Goal: Task Accomplishment & Management: Use online tool/utility

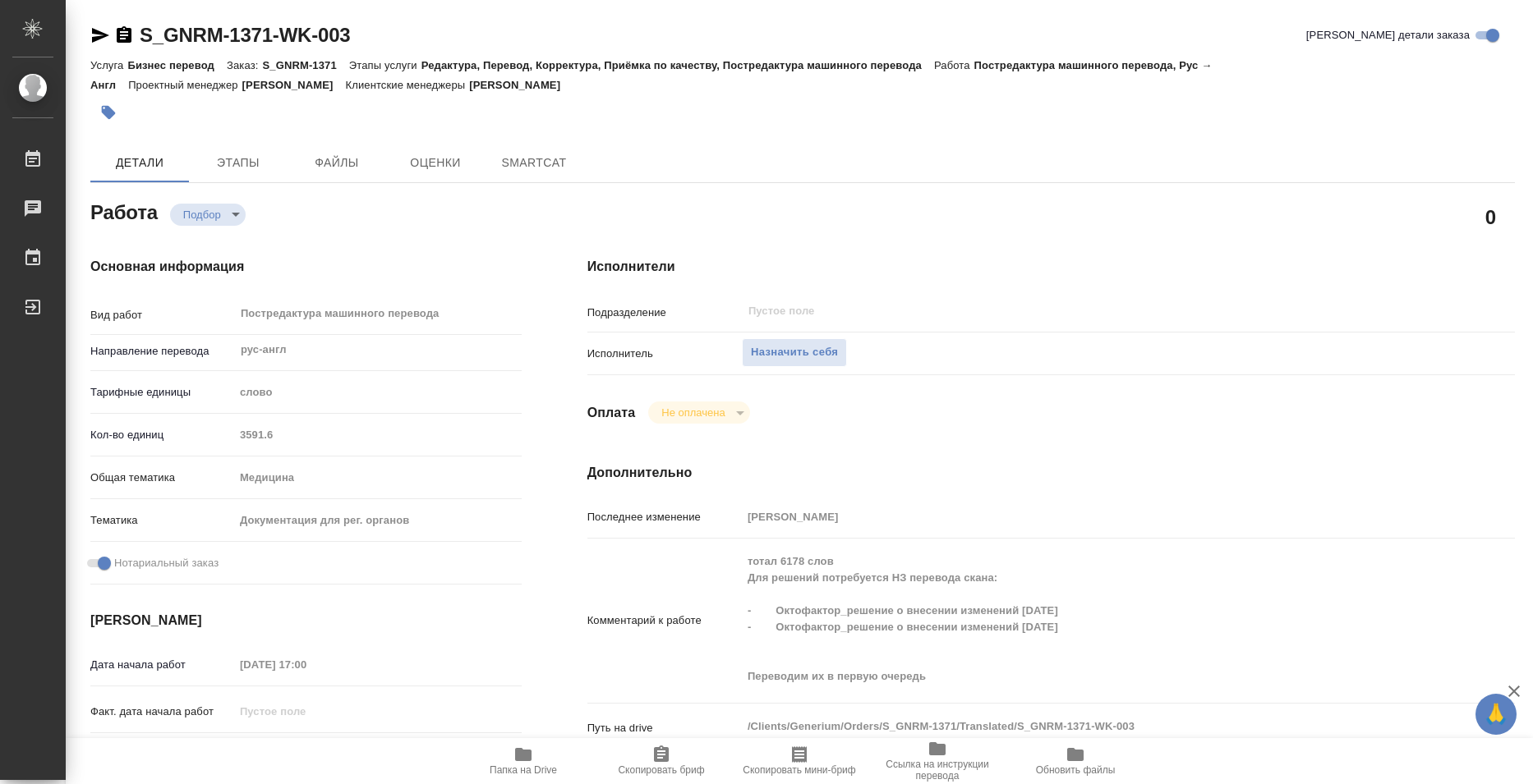
type textarea "x"
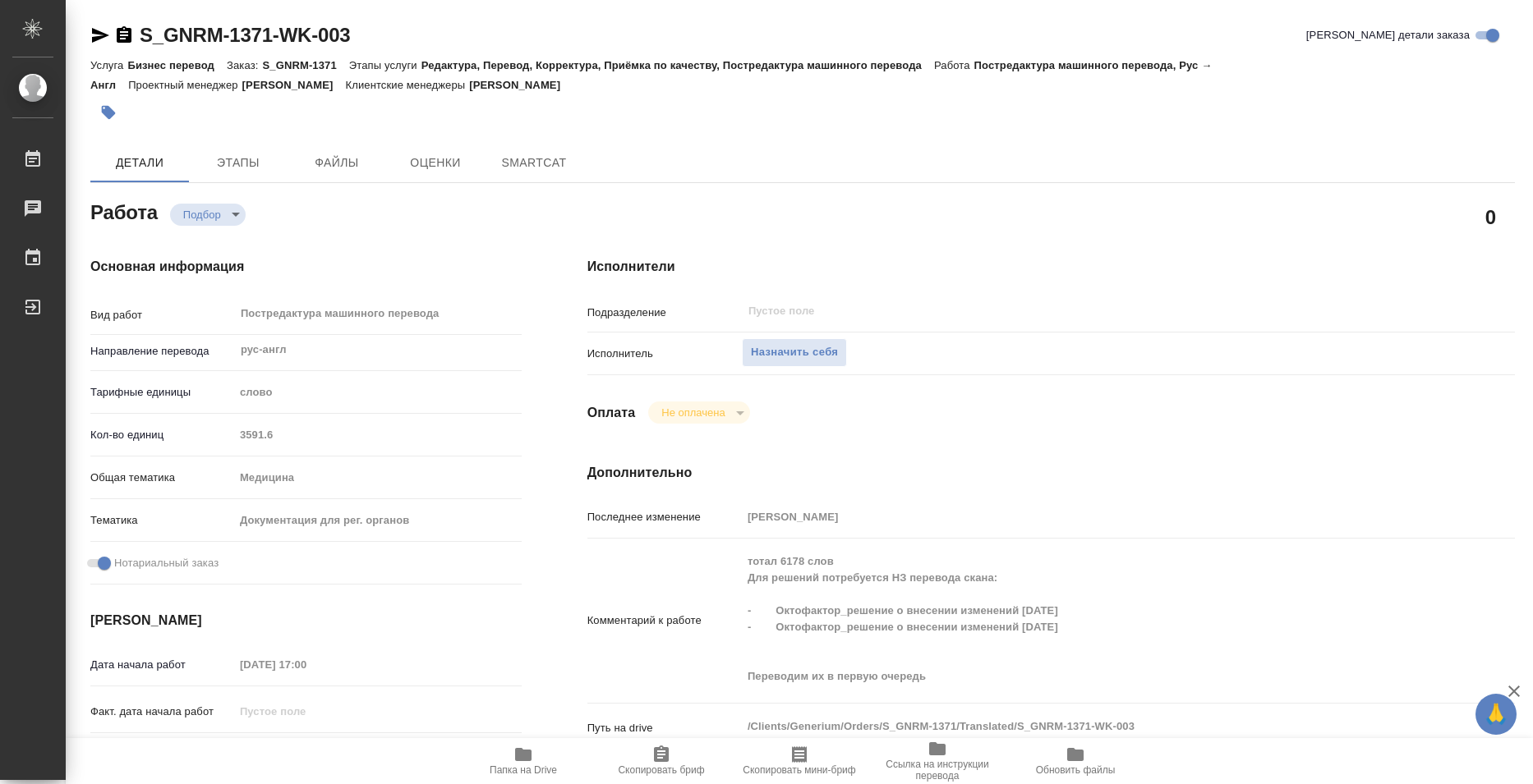
type textarea "x"
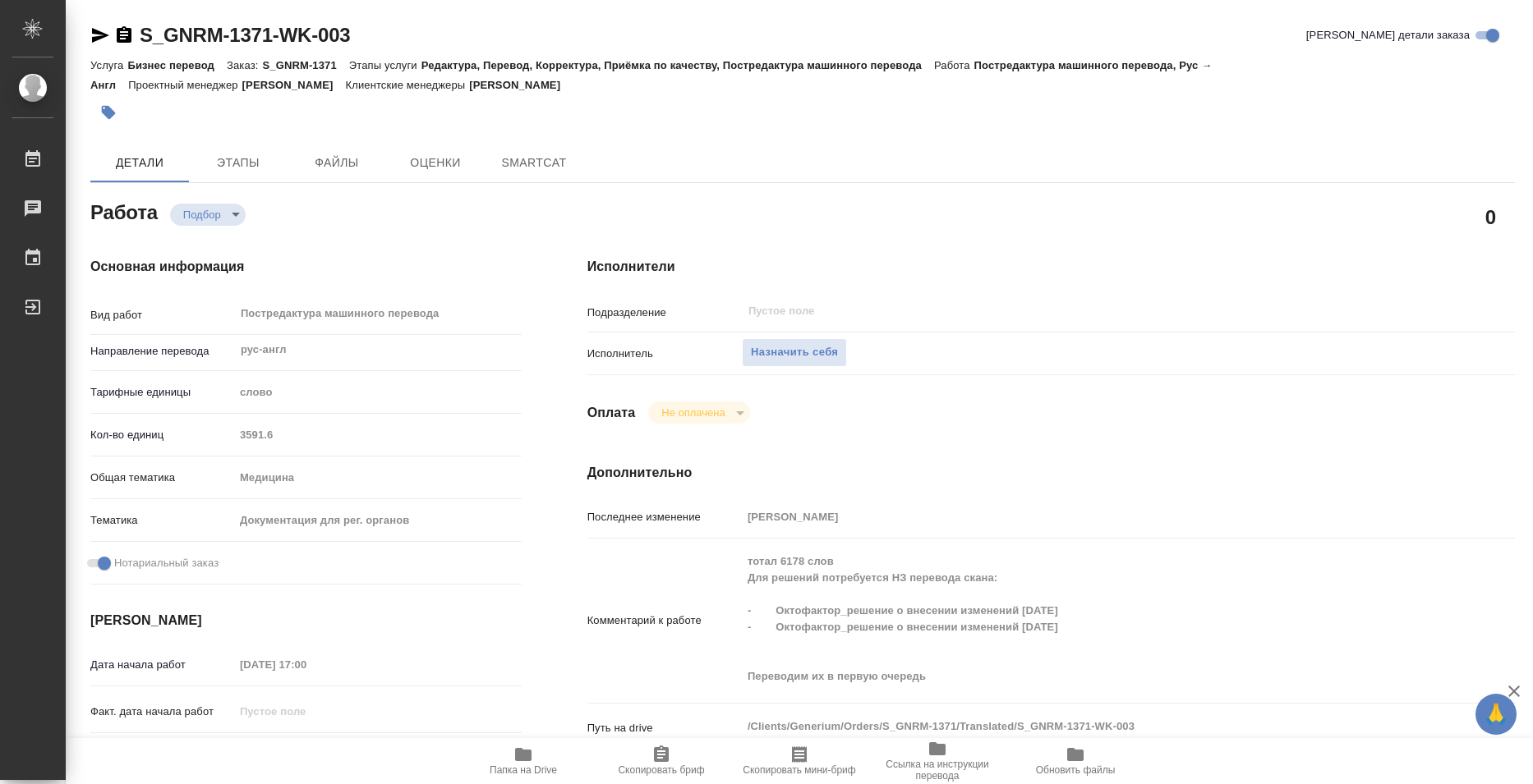
type textarea "x"
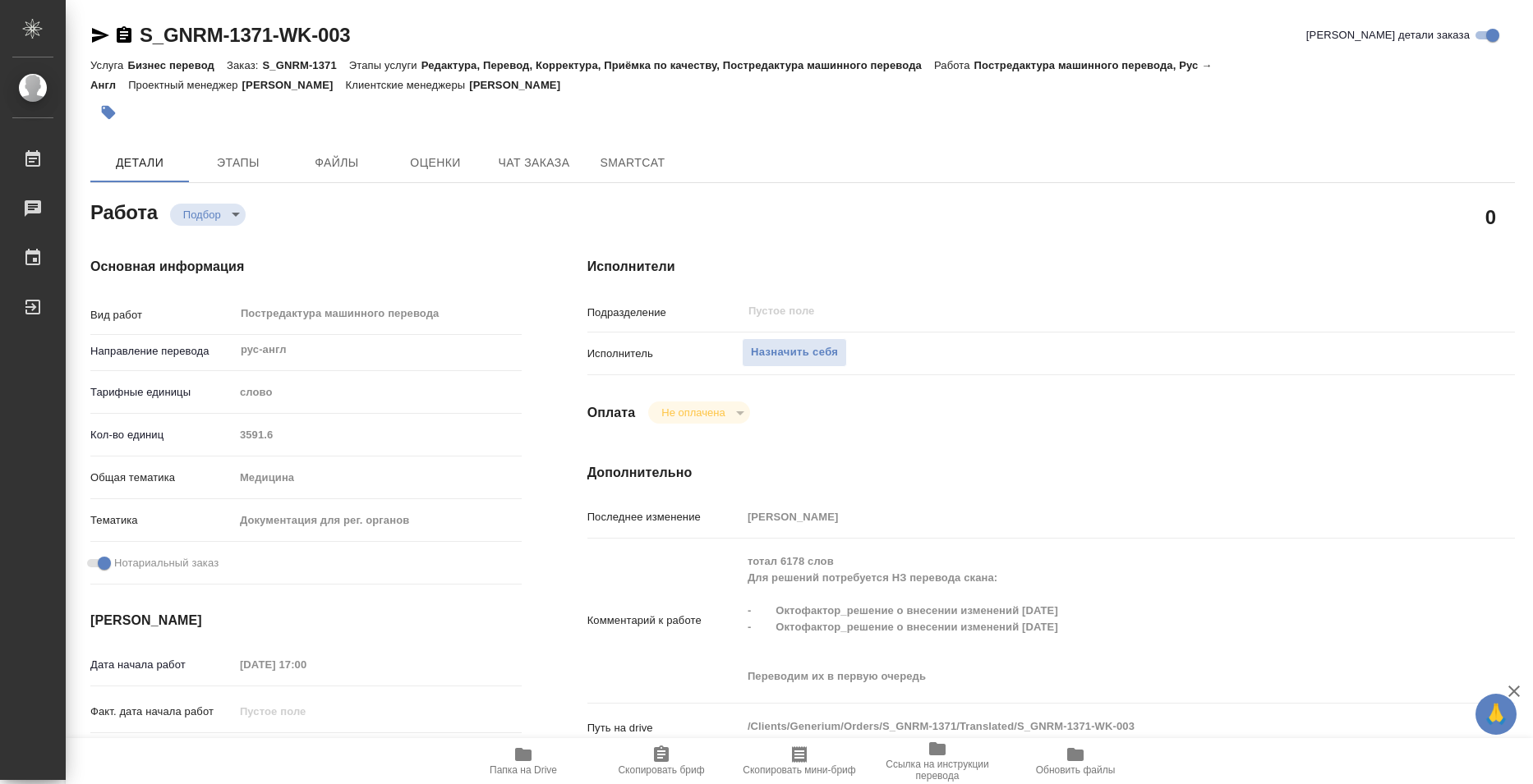
type textarea "x"
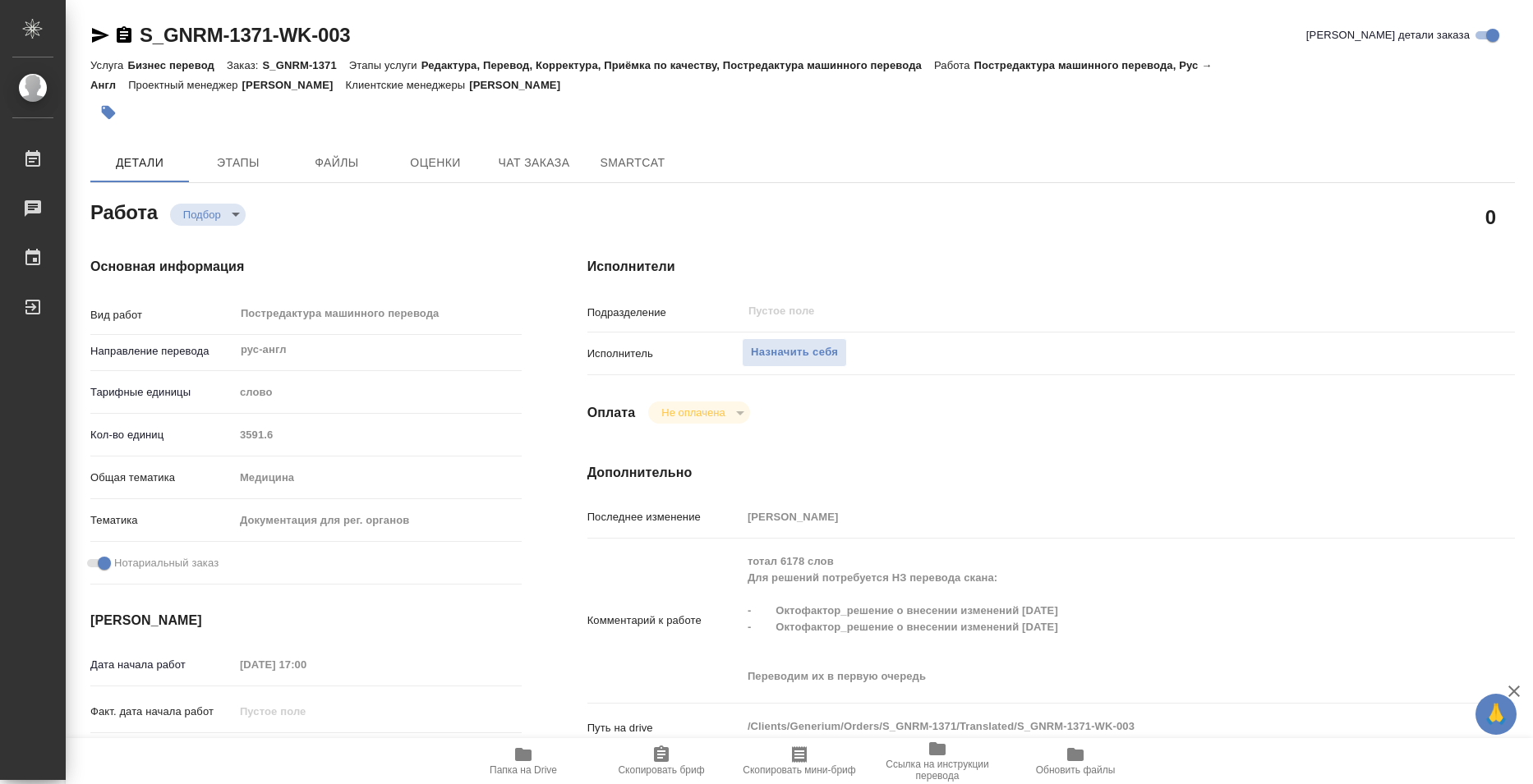
type textarea "x"
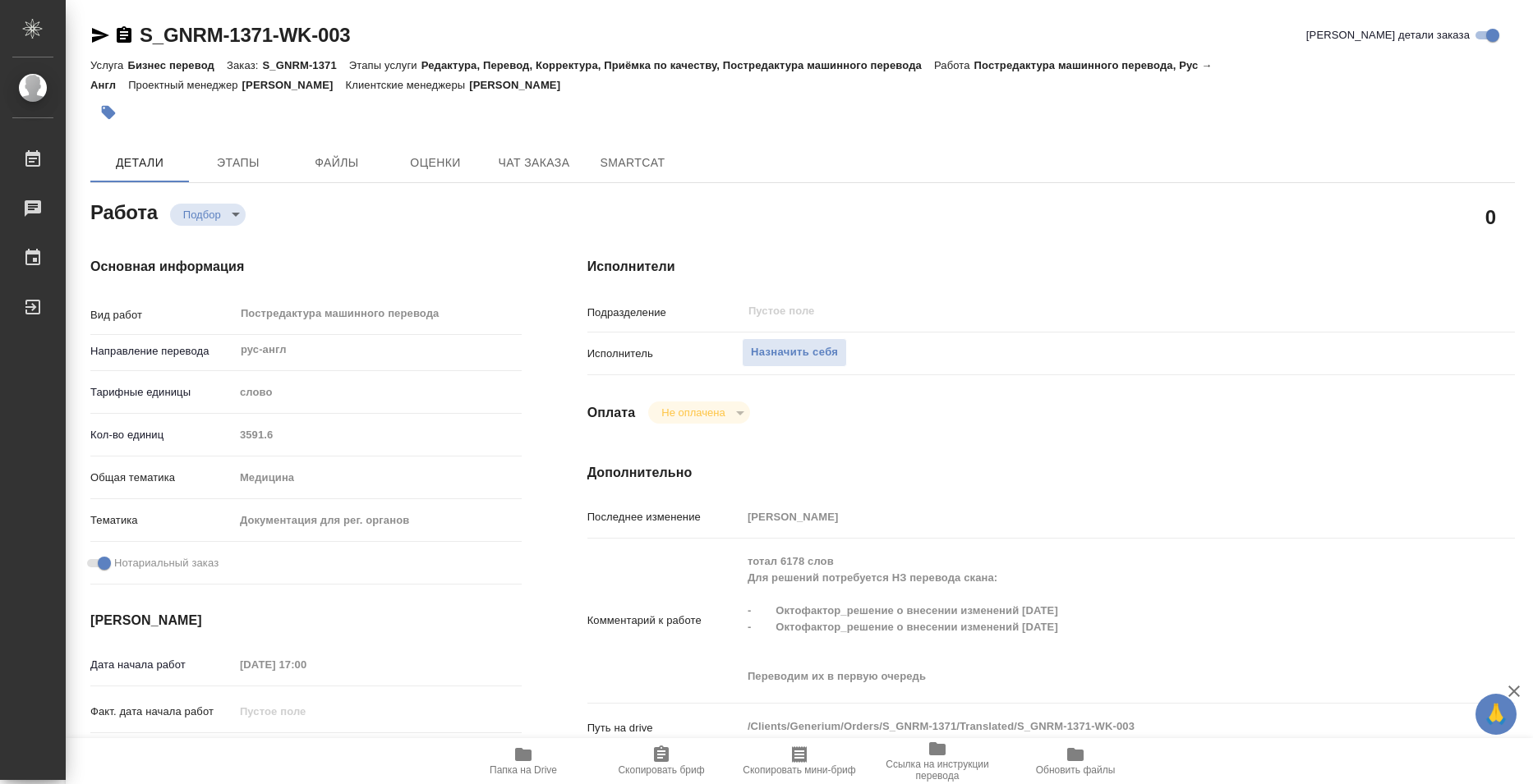
click at [532, 772] on span "Папка на Drive" at bounding box center [523, 770] width 67 height 11
click at [629, 164] on span "SmartCat" at bounding box center [633, 164] width 79 height 21
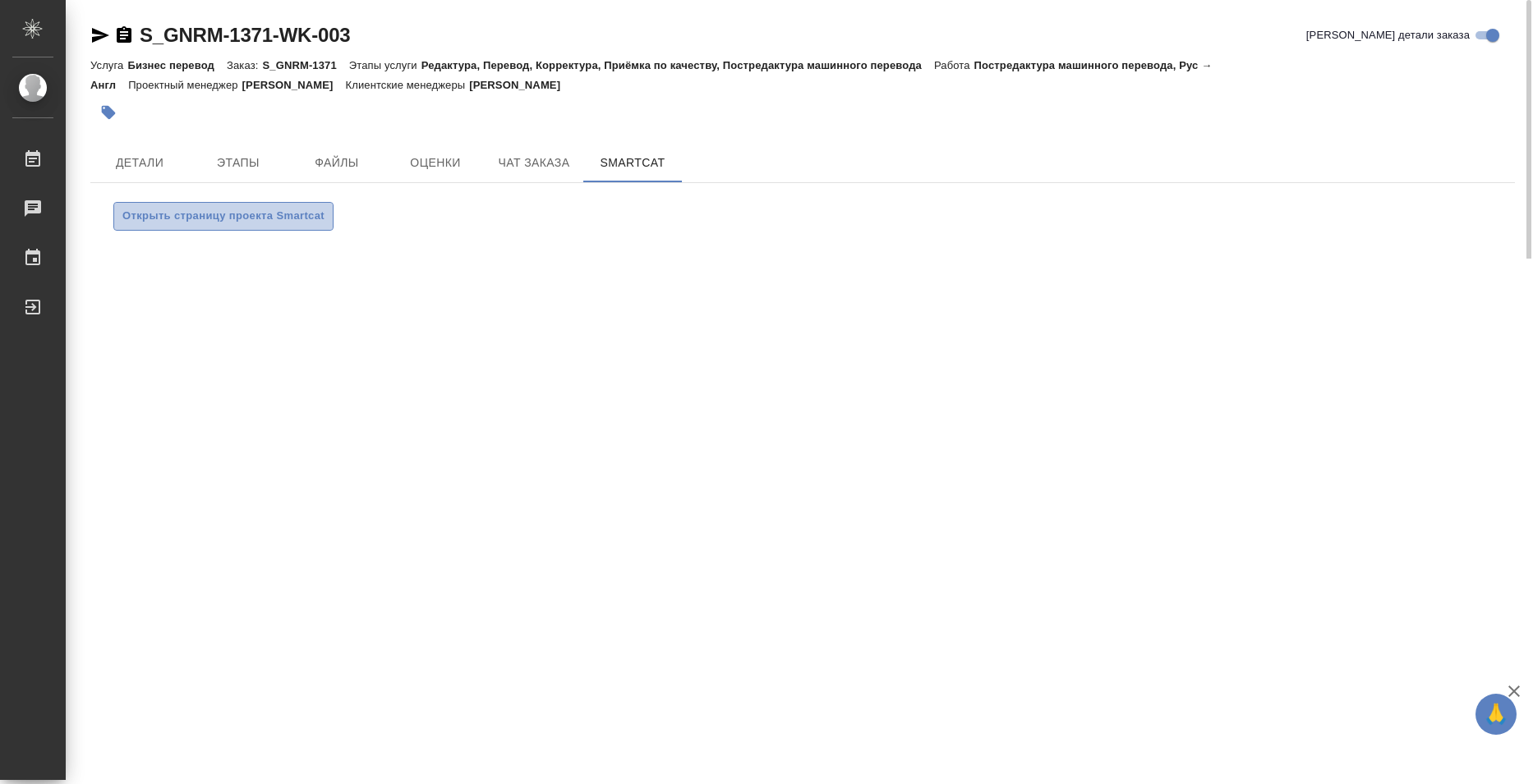
click at [300, 213] on span "Открыть страницу проекта Smartcat" at bounding box center [223, 217] width 202 height 19
click at [518, 158] on span "Чат заказа" at bounding box center [535, 164] width 79 height 21
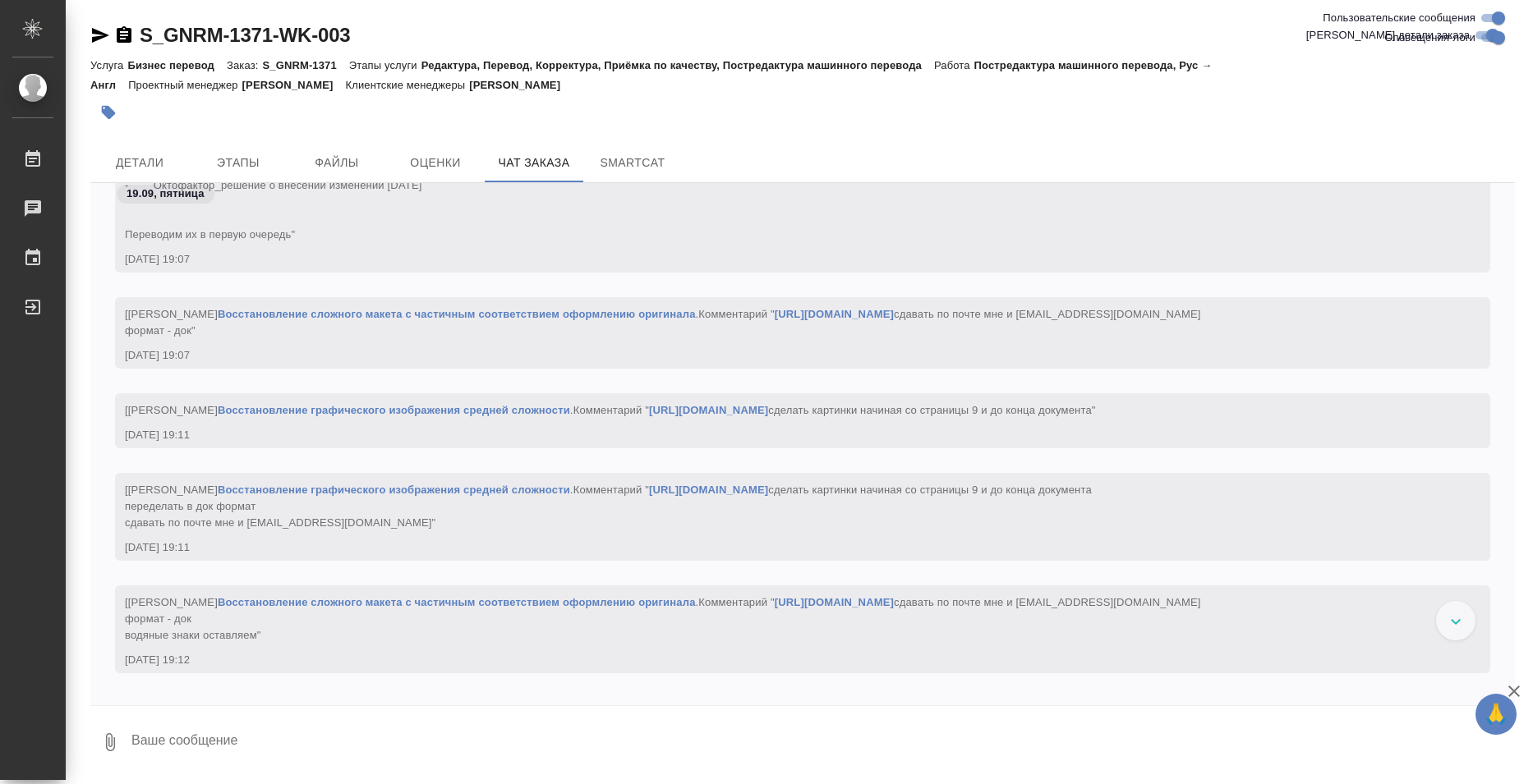
scroll to position [36233, 0]
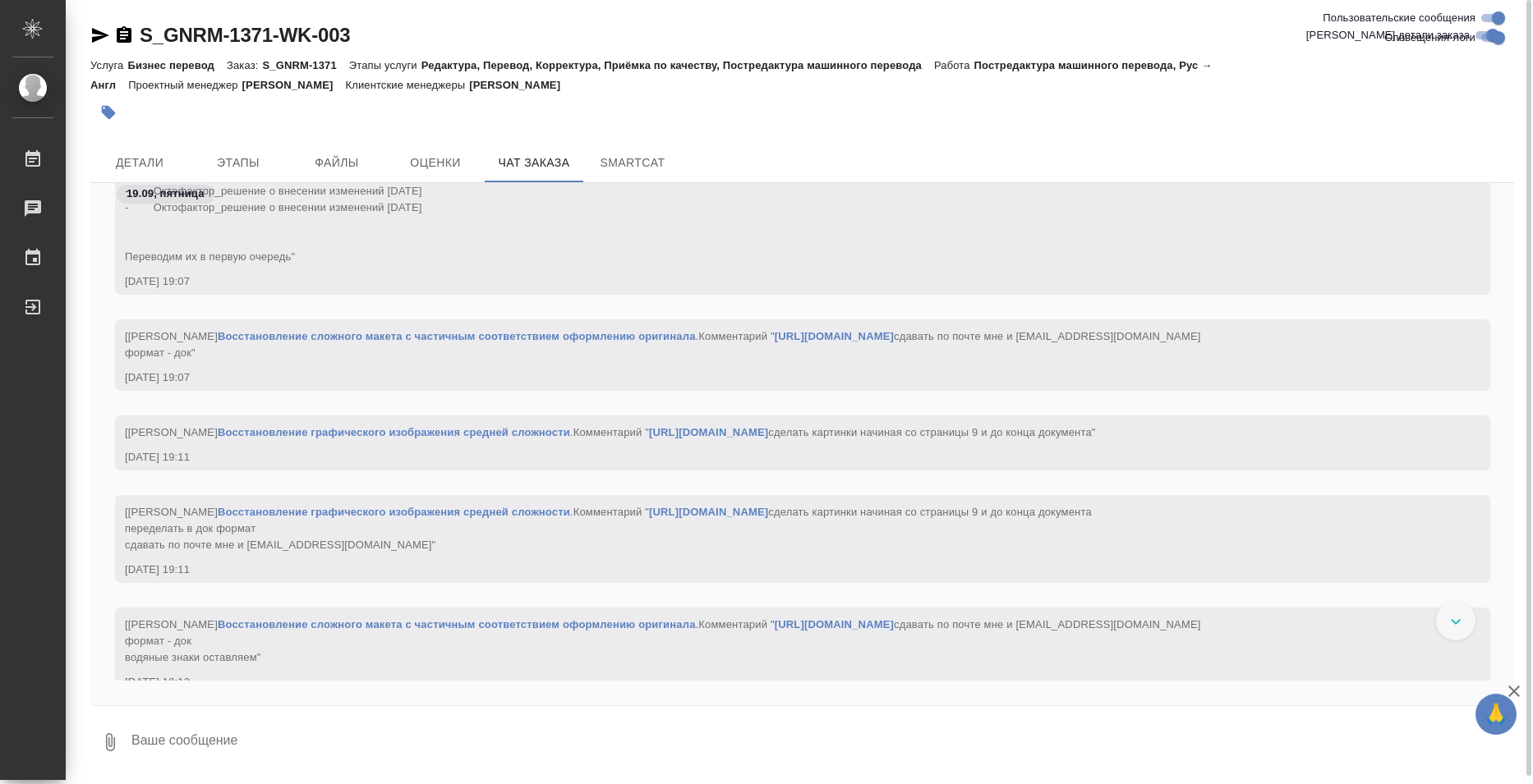
click at [1492, 33] on input "Оповещения-логи" at bounding box center [1498, 37] width 59 height 20
checkbox input "false"
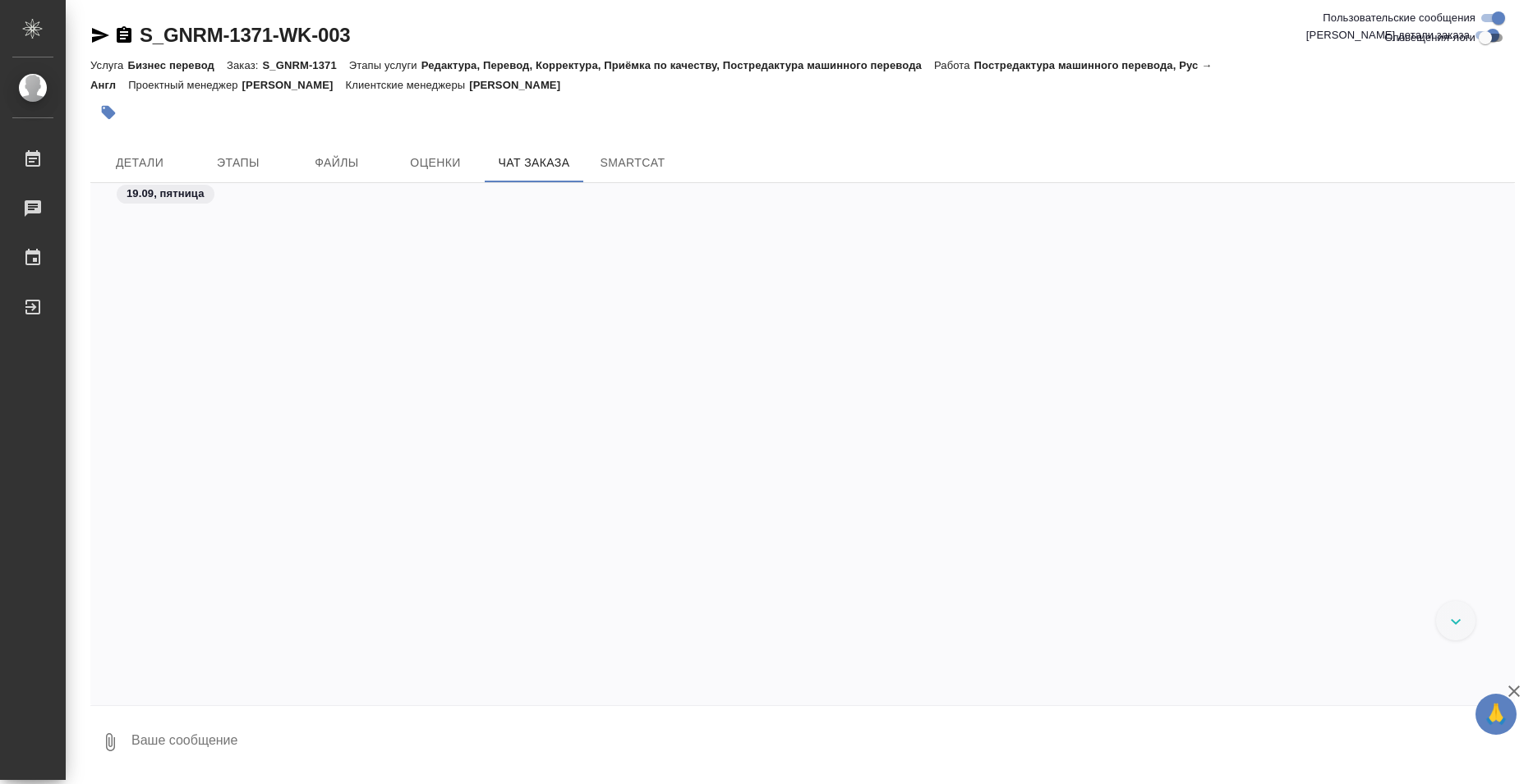
scroll to position [0, 0]
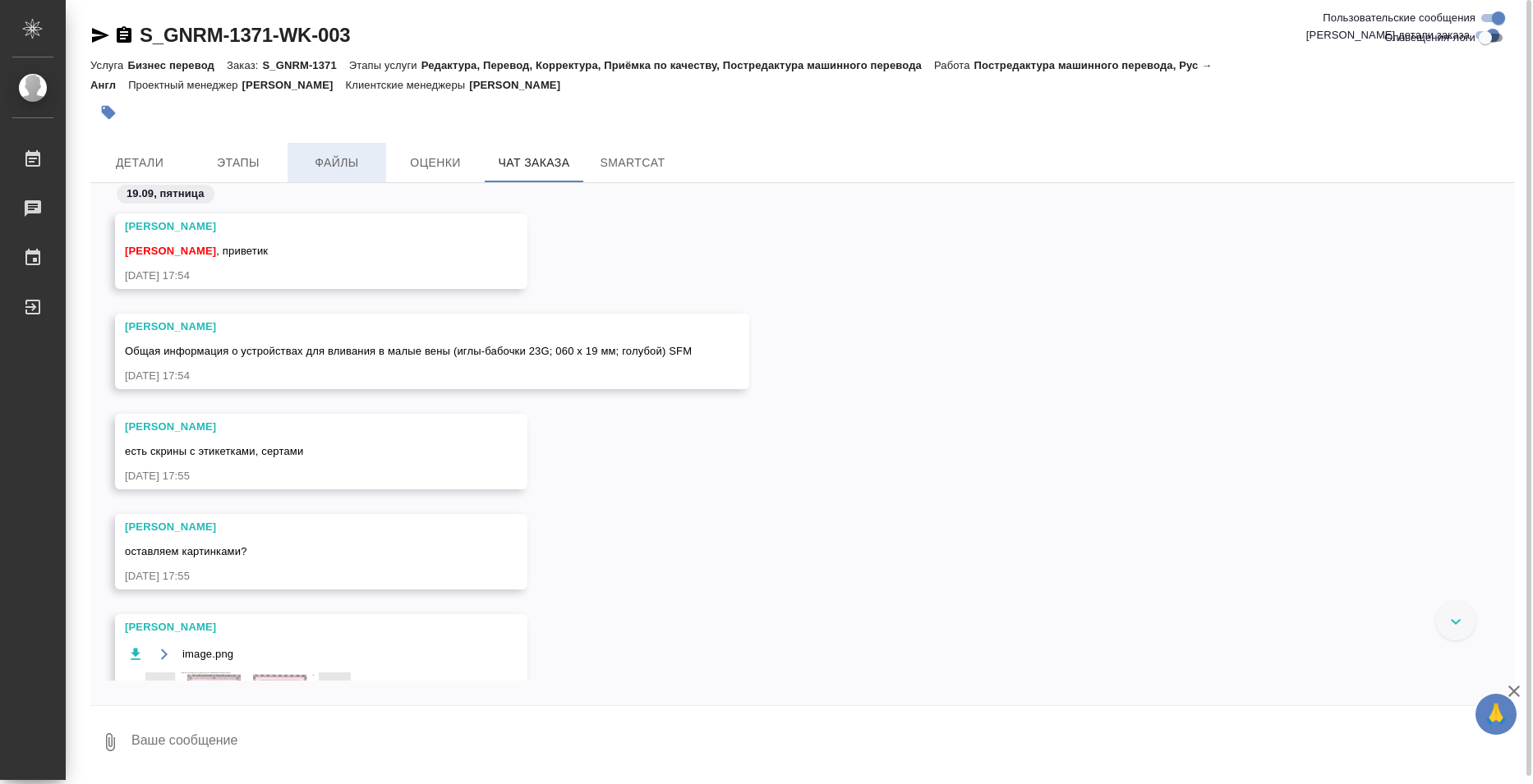
click at [360, 172] on span "Файлы" at bounding box center [337, 164] width 79 height 21
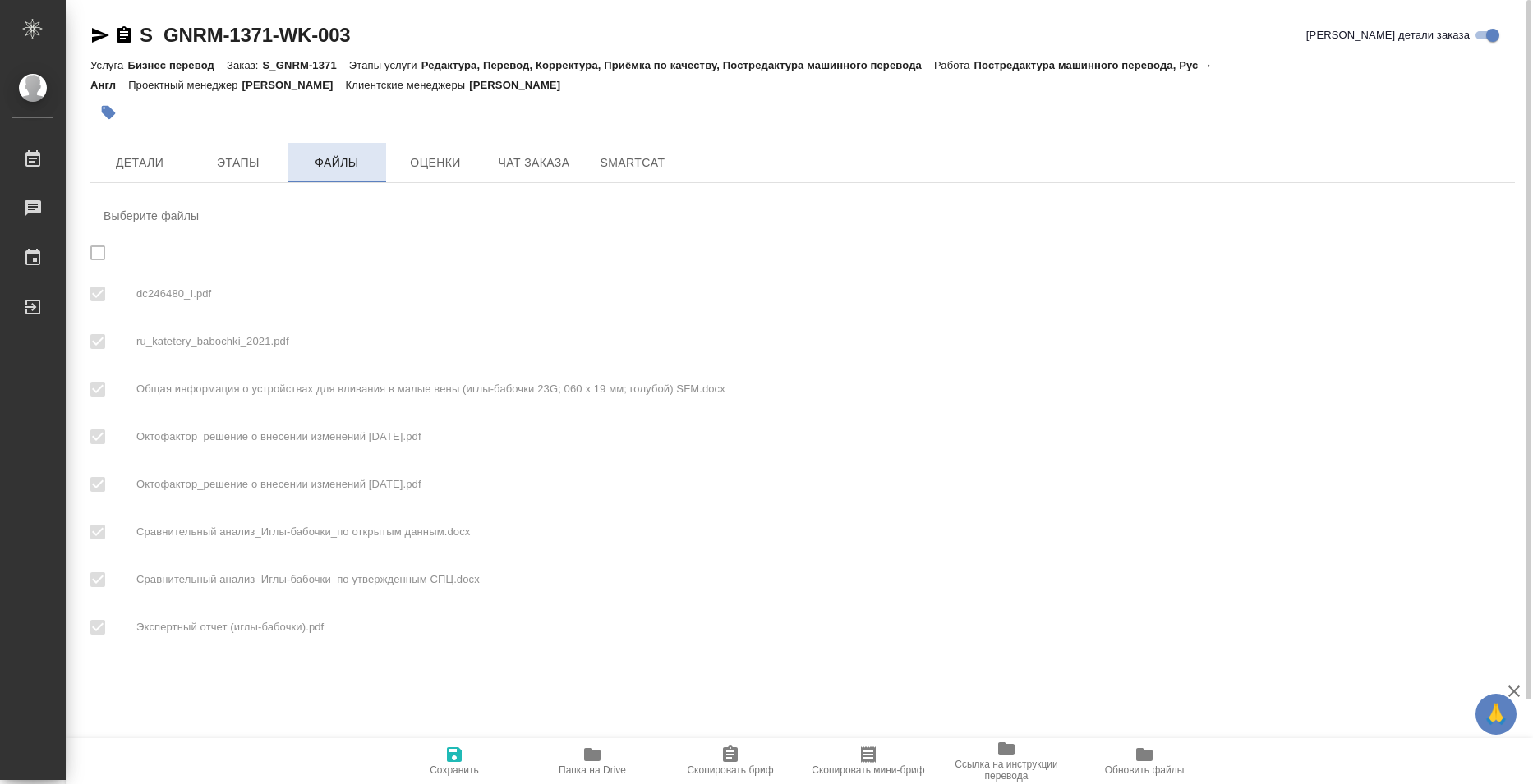
checkbox input "true"
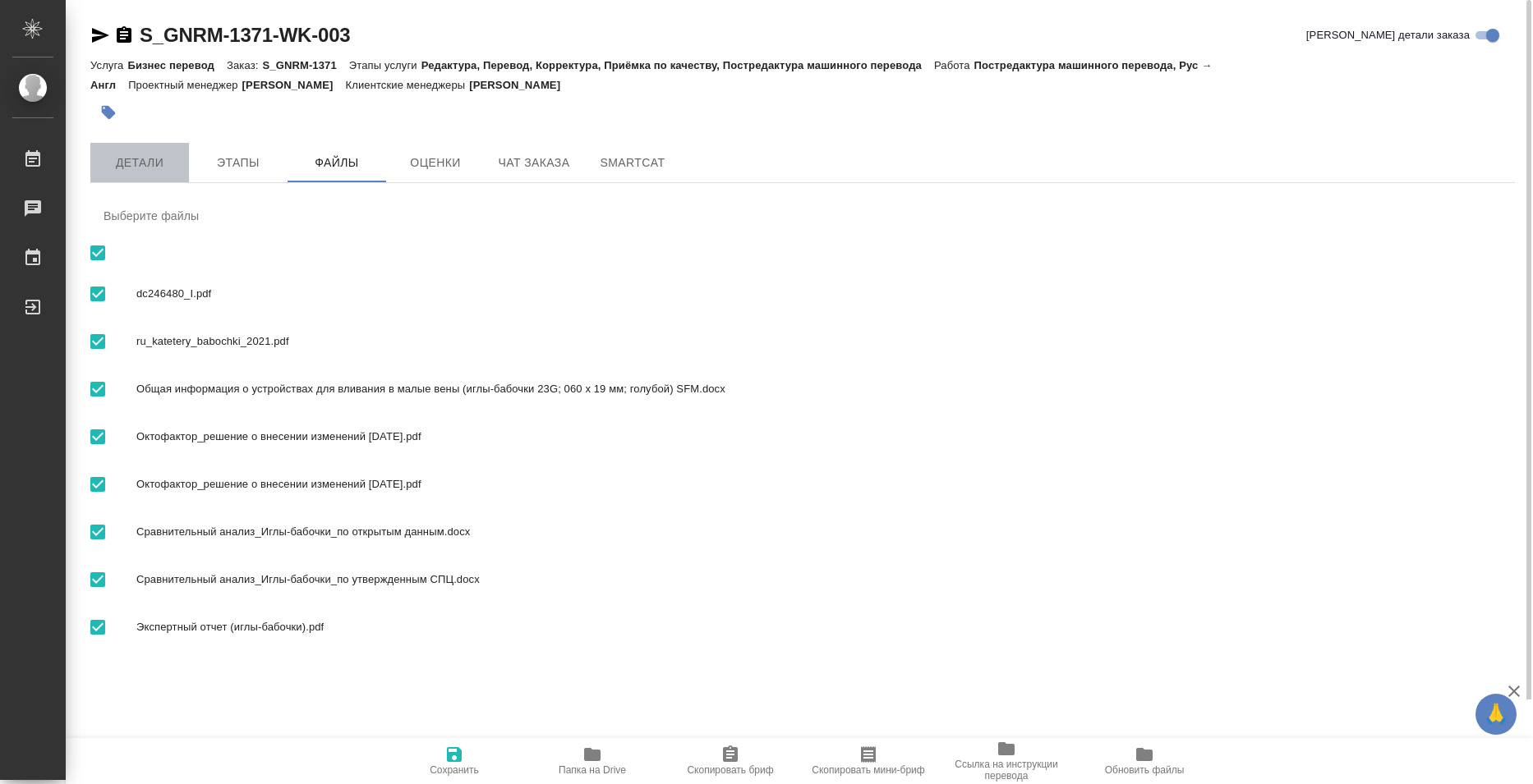
click at [133, 171] on span "Детали" at bounding box center [139, 164] width 79 height 21
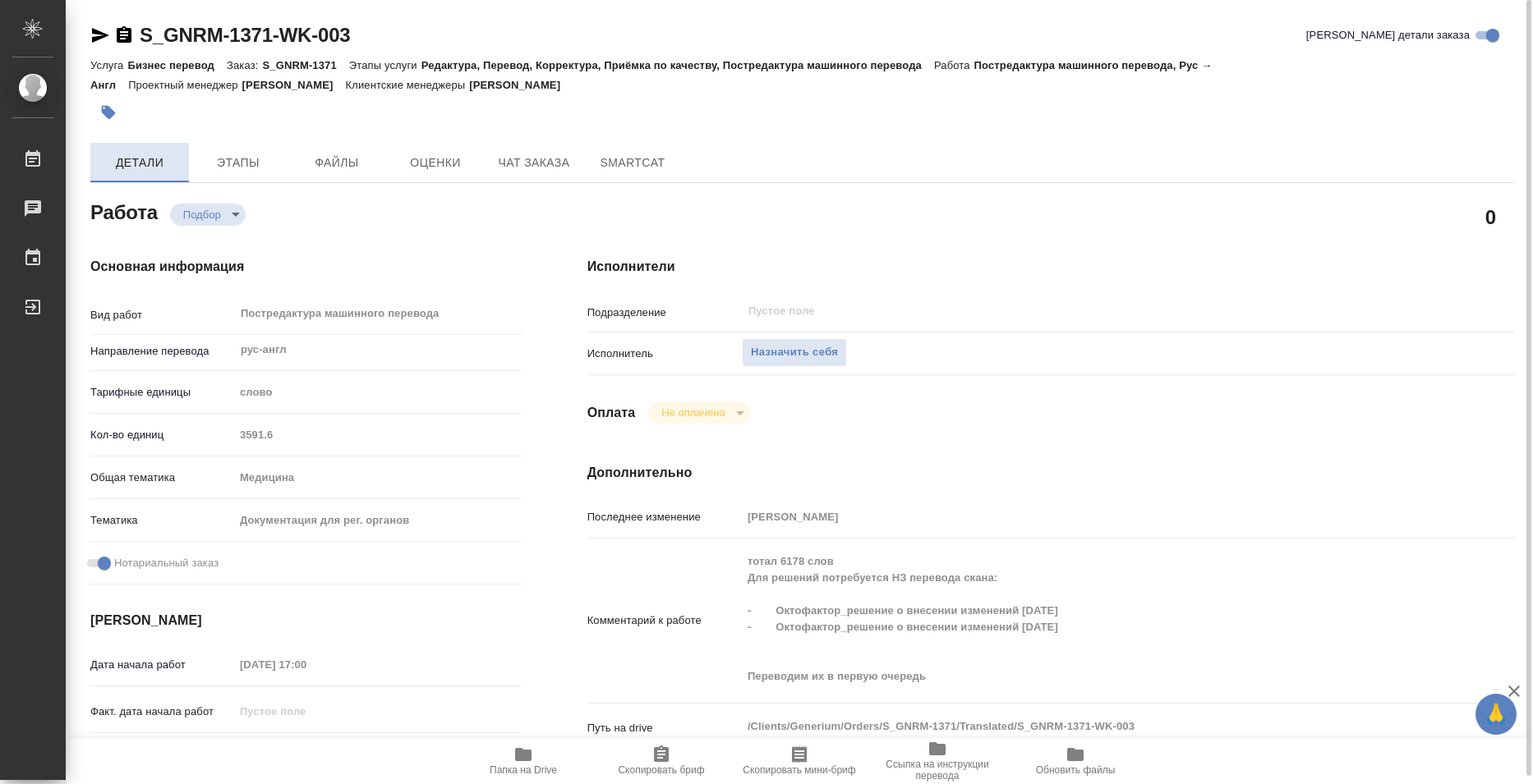
type textarea "x"
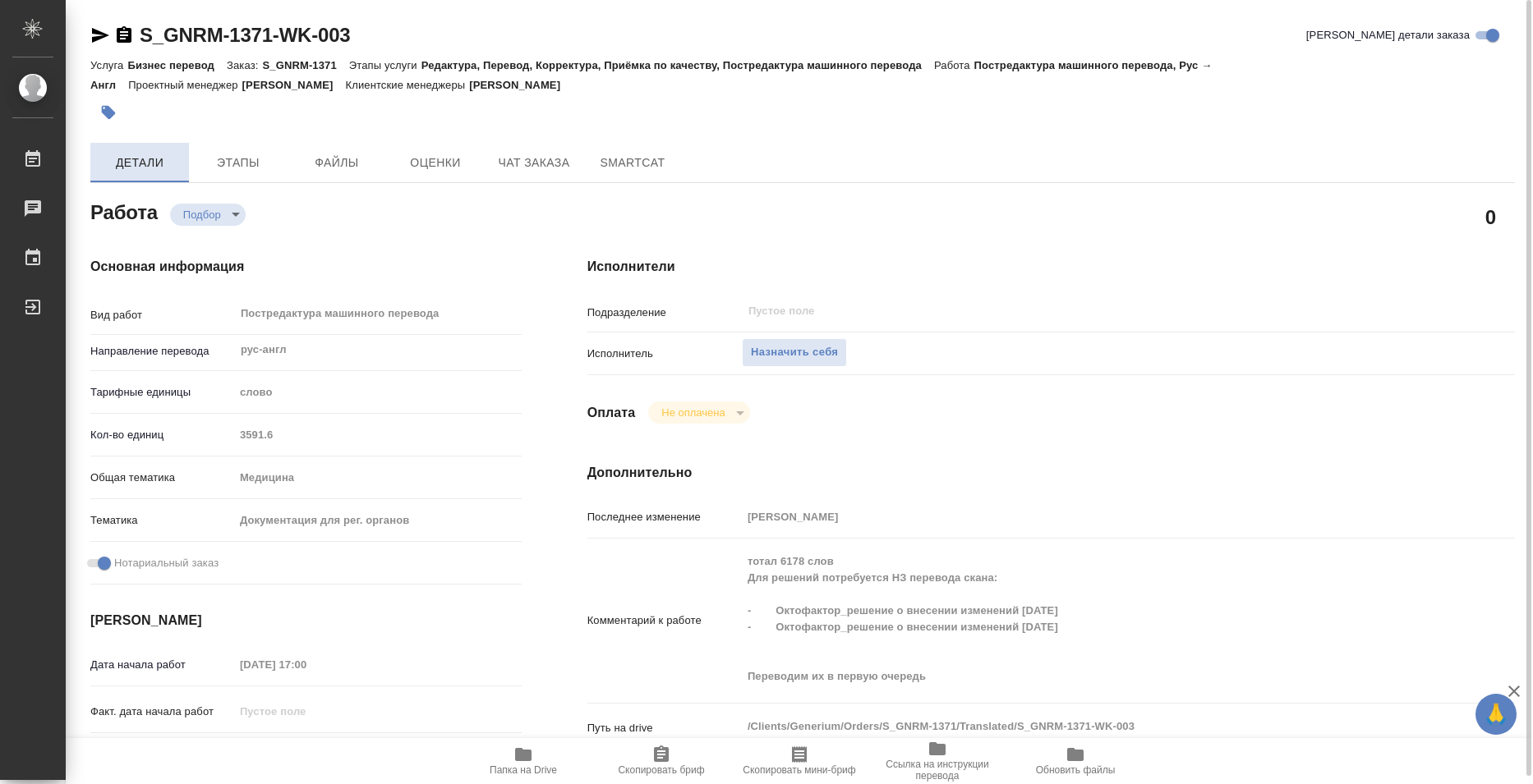
type textarea "x"
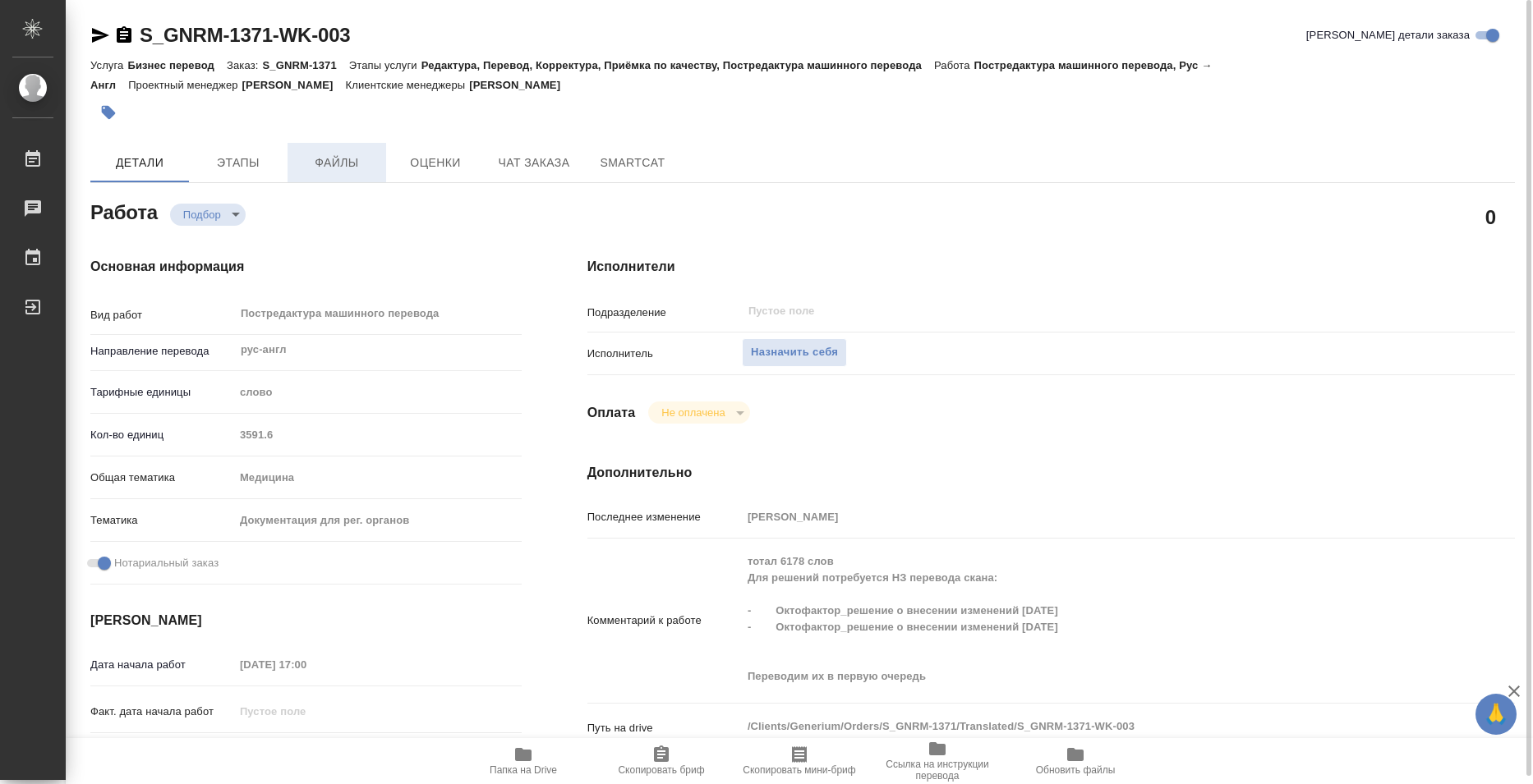
type textarea "x"
